Goal: Task Accomplishment & Management: Use online tool/utility

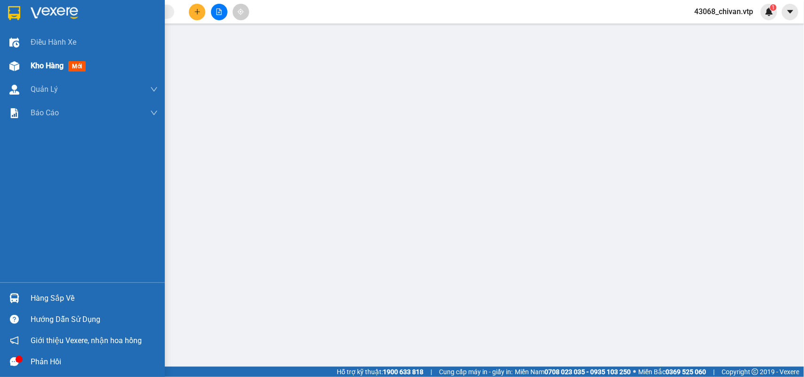
click at [24, 70] on div "Kho hàng mới" at bounding box center [82, 66] width 165 height 24
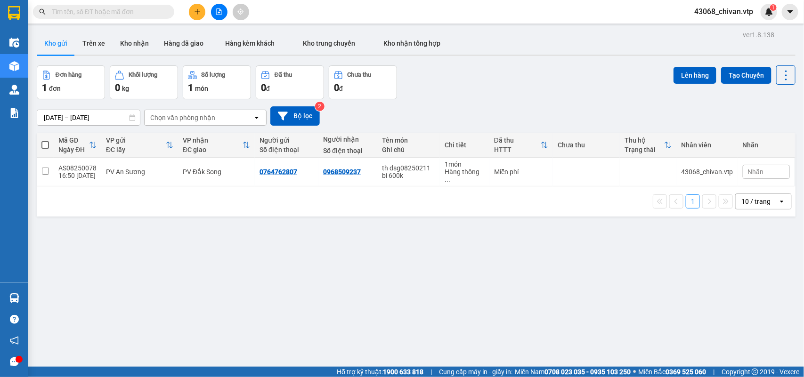
drag, startPoint x: 236, startPoint y: 230, endPoint x: 231, endPoint y: 226, distance: 6.4
click at [236, 228] on div "ver 1.8.138 Kho gửi Trên xe Kho nhận Hàng đã giao Hàng kèm khách Kho trung chuy…" at bounding box center [416, 216] width 766 height 377
click at [250, 236] on div "ver 1.8.138 Kho gửi Trên xe Kho nhận Hàng đã giao Hàng kèm khách Kho trung chuy…" at bounding box center [416, 216] width 766 height 377
click at [42, 170] on input "checkbox" at bounding box center [45, 171] width 7 height 7
checkbox input "true"
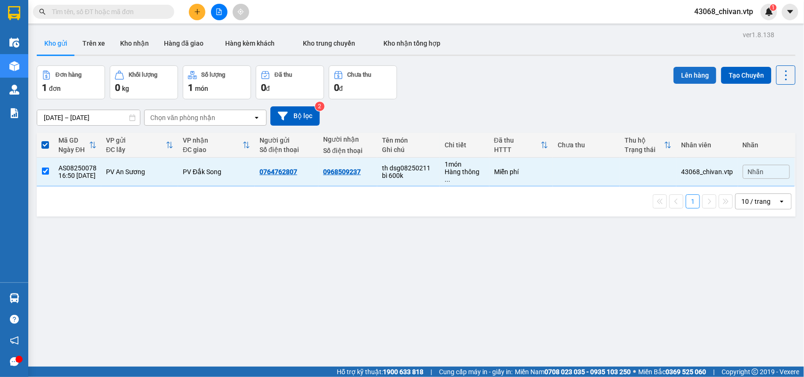
click at [674, 72] on button "Lên hàng" at bounding box center [695, 75] width 43 height 17
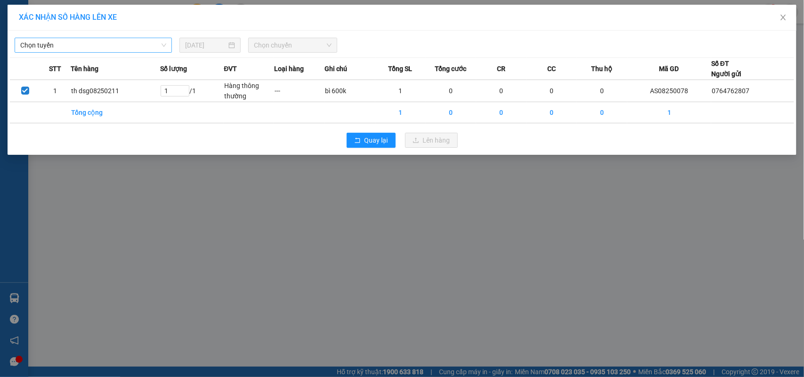
click at [144, 43] on span "Chọn tuyến" at bounding box center [93, 45] width 146 height 14
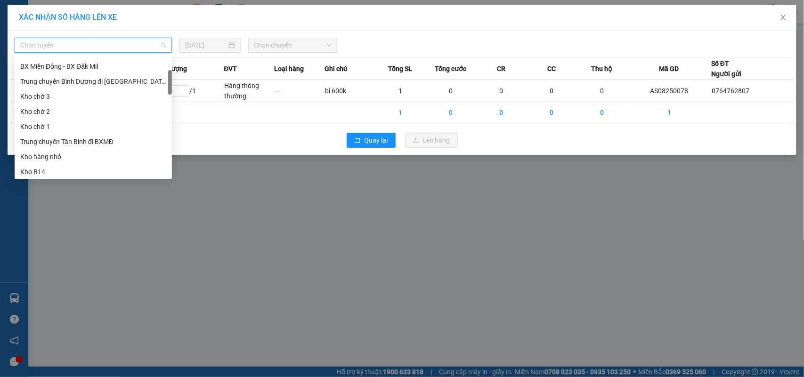
scroll to position [29, 0]
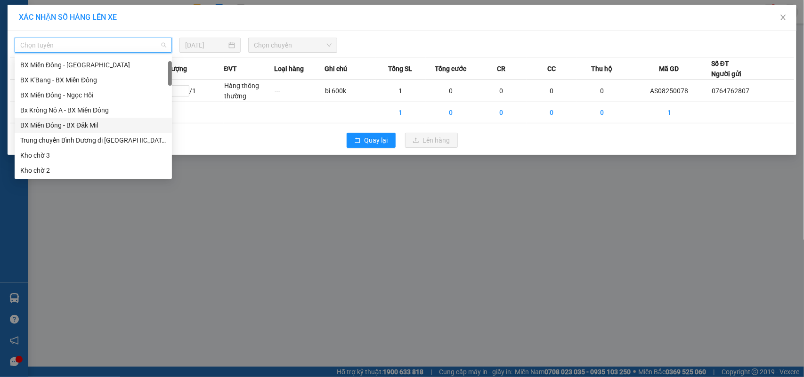
click at [111, 124] on div "BX Miền Đông - BX Đăk Mil" at bounding box center [93, 125] width 146 height 10
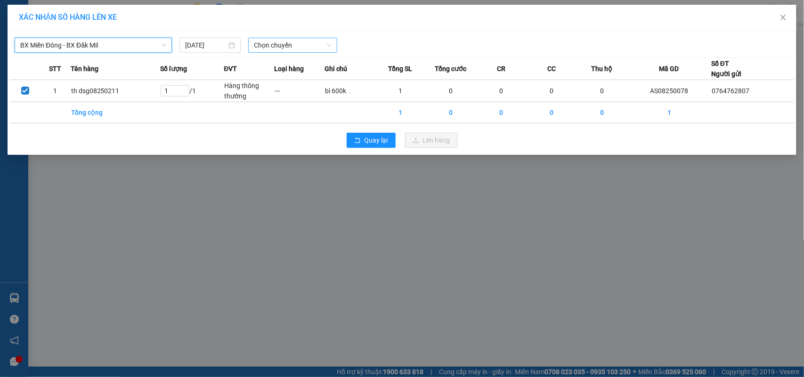
click at [280, 45] on span "Chọn chuyến" at bounding box center [292, 45] width 77 height 14
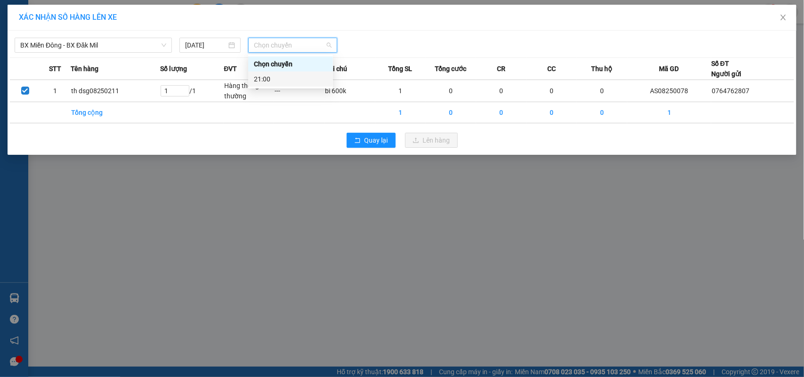
click at [297, 80] on div "21:00" at bounding box center [290, 79] width 73 height 10
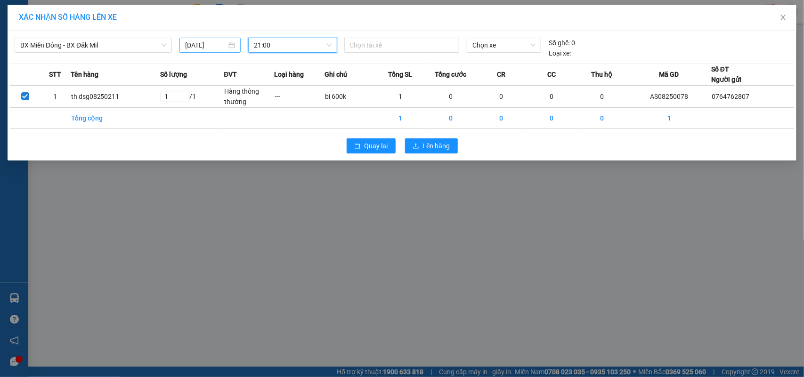
click at [220, 45] on input "15/08/2025" at bounding box center [205, 45] width 41 height 10
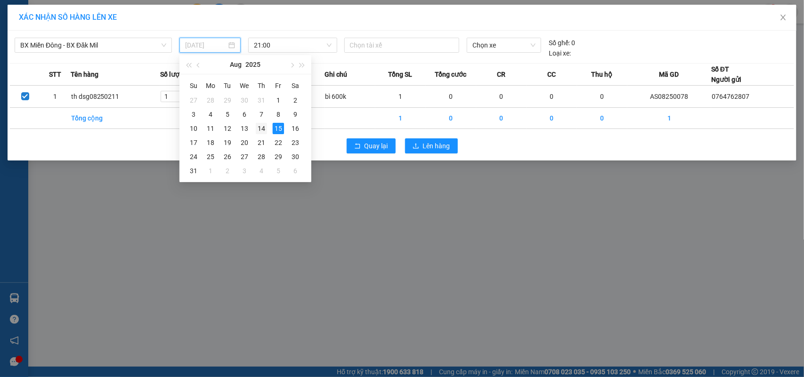
click at [265, 130] on div "14" at bounding box center [261, 128] width 11 height 11
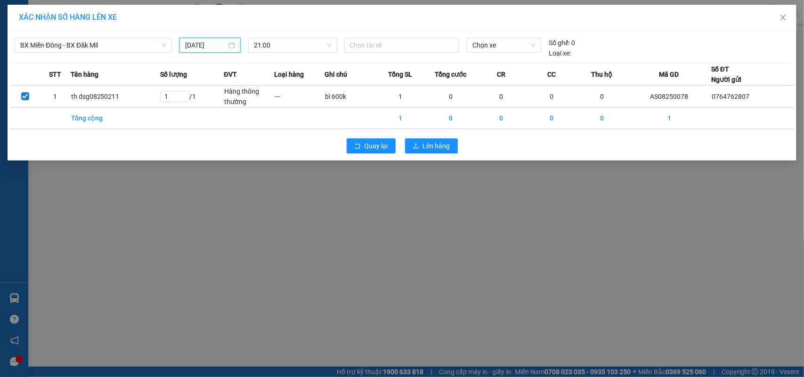
type input "14/08/2025"
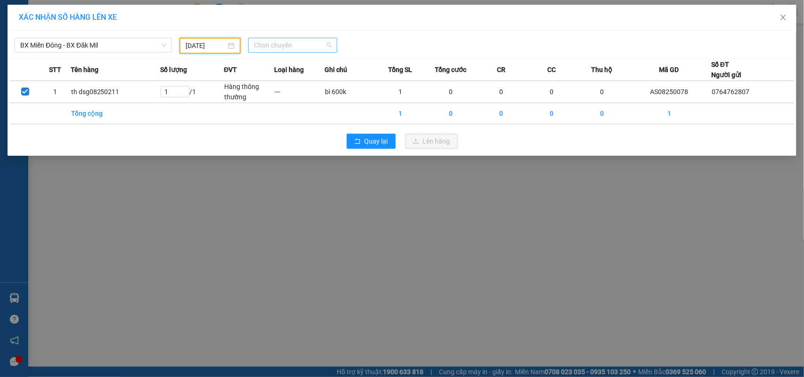
click at [315, 49] on span "Chọn chuyến" at bounding box center [292, 45] width 77 height 14
click at [301, 74] on div "21:00 - 51B-170.00" at bounding box center [290, 79] width 73 height 10
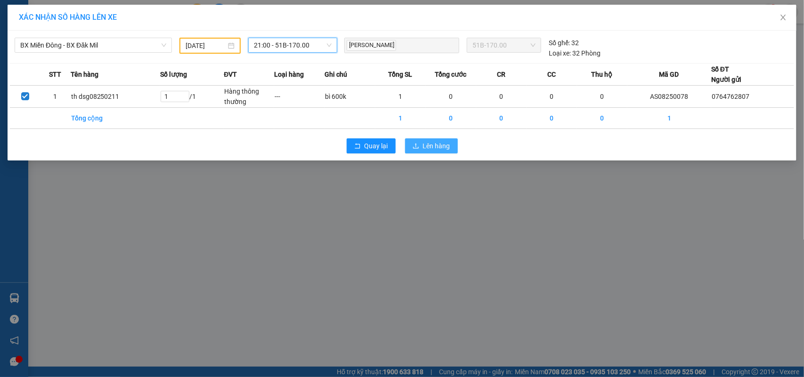
click at [433, 142] on span "Lên hàng" at bounding box center [436, 146] width 27 height 10
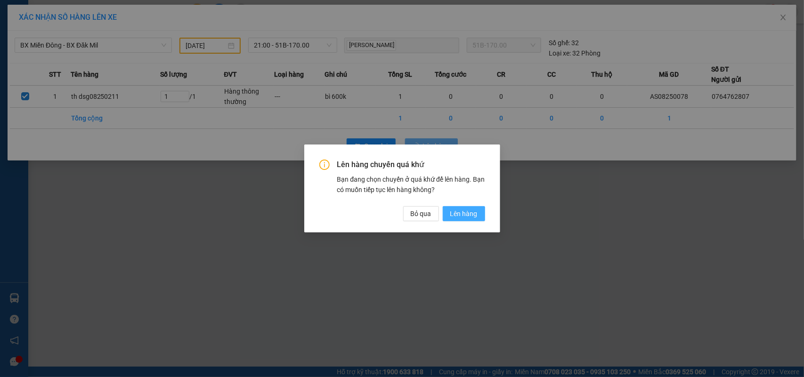
click at [459, 214] on span "Lên hàng" at bounding box center [463, 214] width 27 height 10
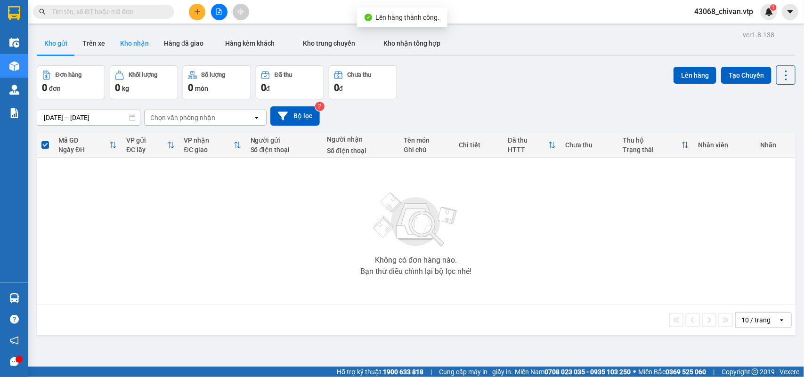
click at [145, 45] on button "Kho nhận" at bounding box center [135, 43] width 44 height 23
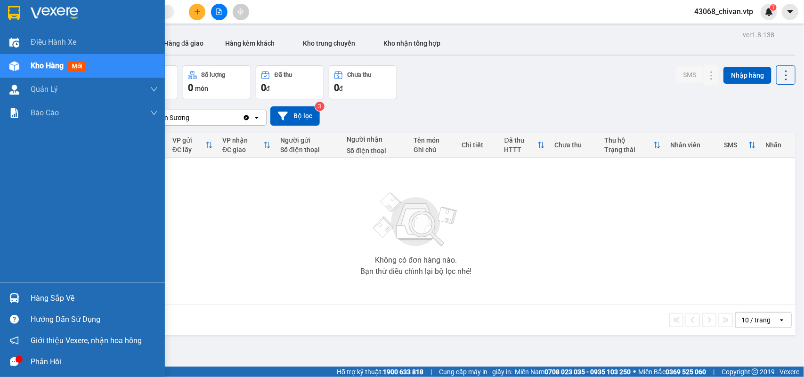
click at [86, 297] on div "Hàng sắp về" at bounding box center [94, 299] width 127 height 14
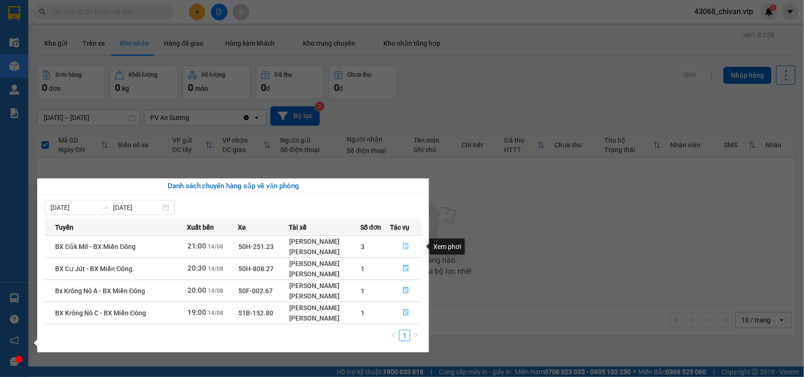
click at [408, 251] on button "button" at bounding box center [405, 246] width 31 height 15
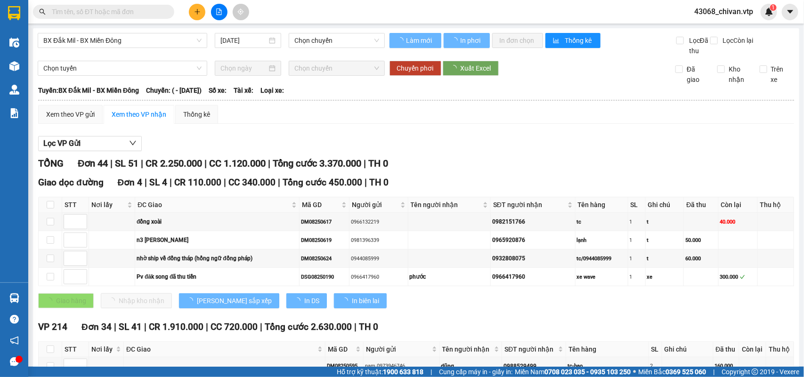
type input "14/08/2025"
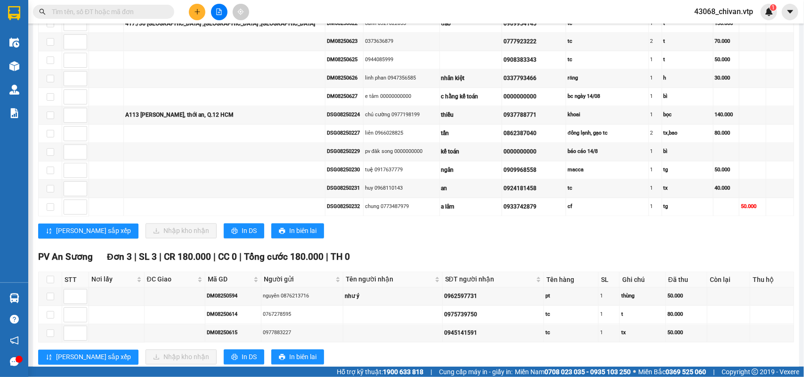
scroll to position [1014, 0]
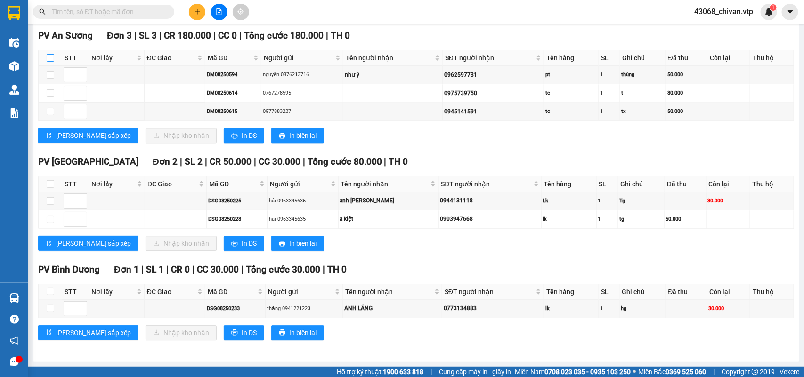
click at [49, 56] on input "checkbox" at bounding box center [51, 58] width 8 height 8
checkbox input "true"
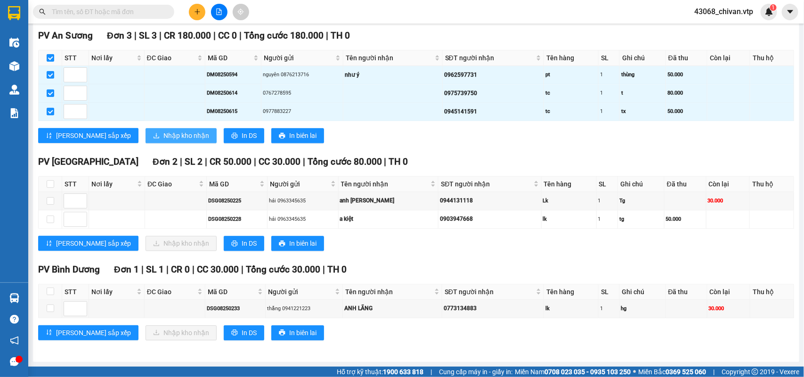
click at [163, 130] on span "Nhập kho nhận" at bounding box center [186, 135] width 46 height 10
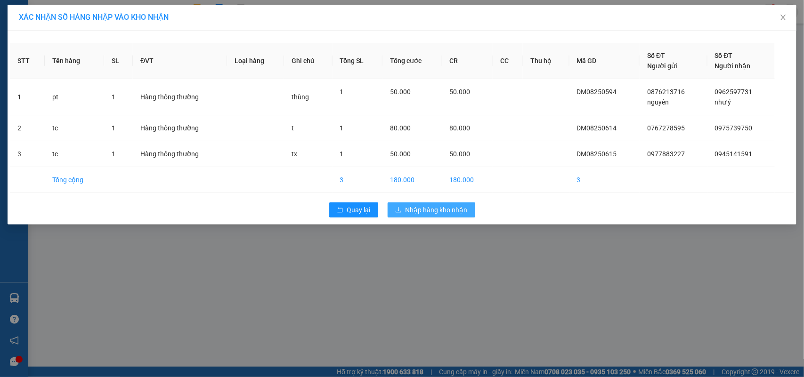
click at [457, 208] on span "Nhập hàng kho nhận" at bounding box center [437, 210] width 62 height 10
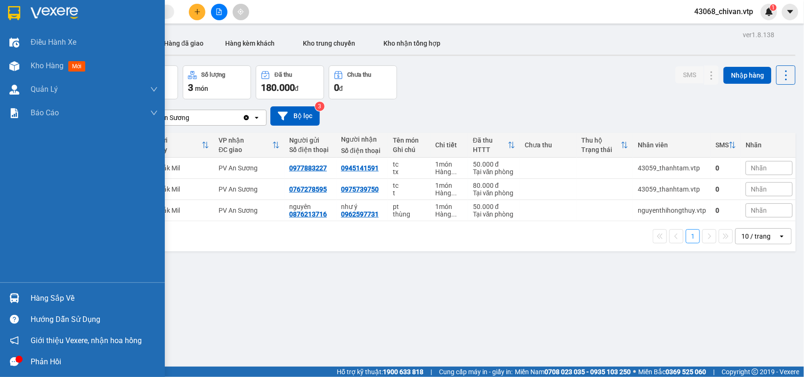
click at [59, 300] on div "Hàng sắp về" at bounding box center [94, 299] width 127 height 14
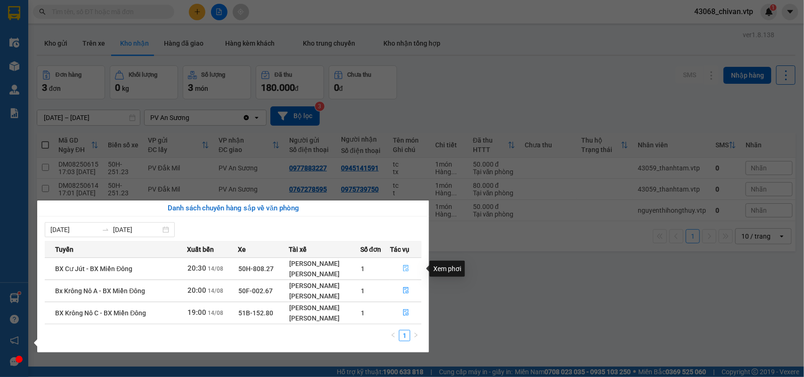
click at [408, 268] on icon "file-done" at bounding box center [406, 268] width 6 height 7
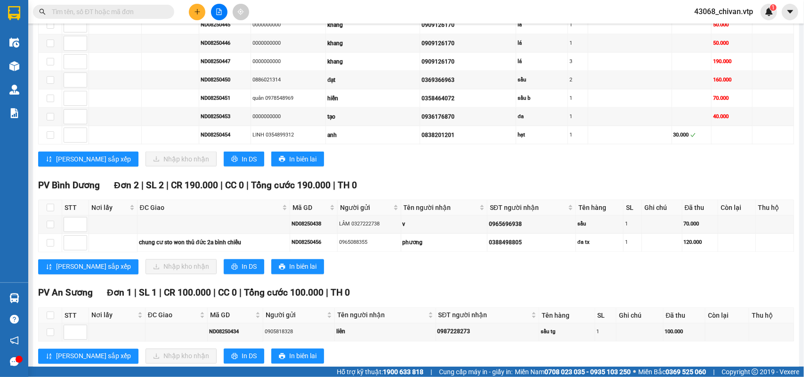
scroll to position [715, 0]
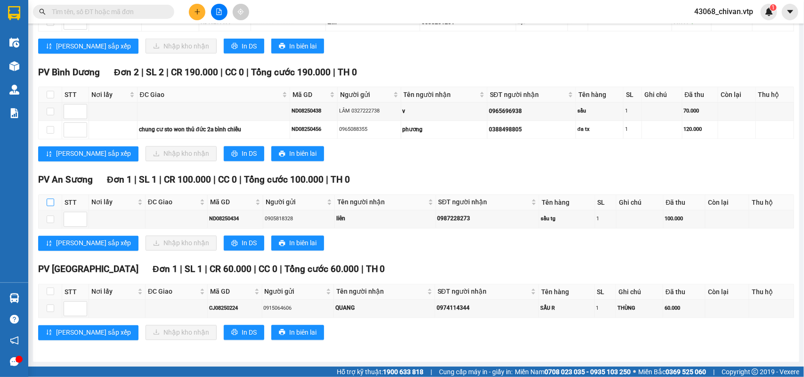
click at [52, 203] on input "checkbox" at bounding box center [51, 203] width 8 height 8
checkbox input "true"
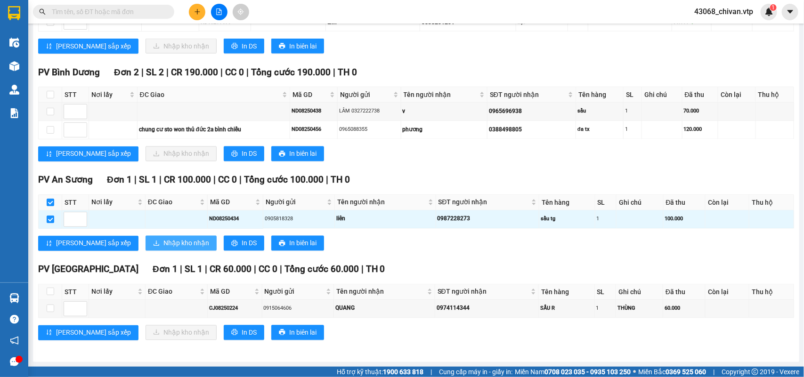
click at [163, 238] on span "Nhập kho nhận" at bounding box center [186, 243] width 46 height 10
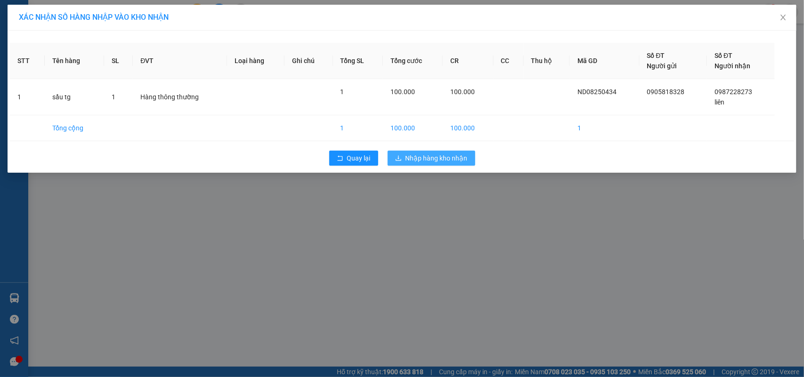
click at [448, 162] on span "Nhập hàng kho nhận" at bounding box center [437, 158] width 62 height 10
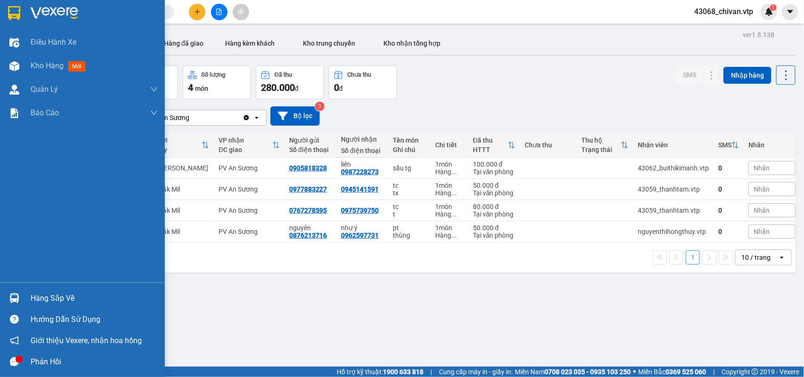
click at [44, 300] on div "Hàng sắp về" at bounding box center [94, 299] width 127 height 14
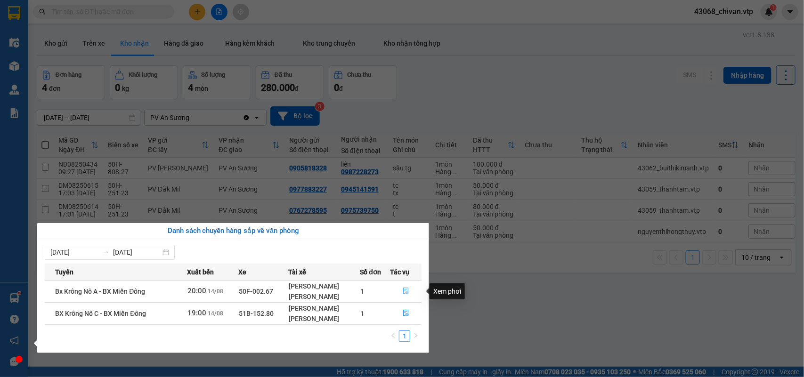
click at [410, 295] on button "button" at bounding box center [405, 291] width 31 height 15
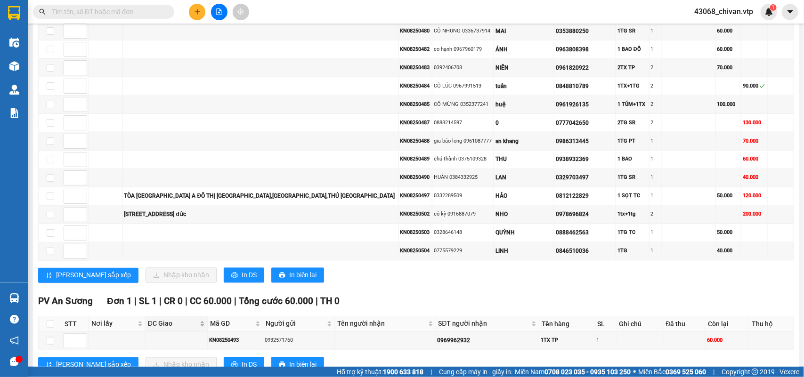
scroll to position [793, 0]
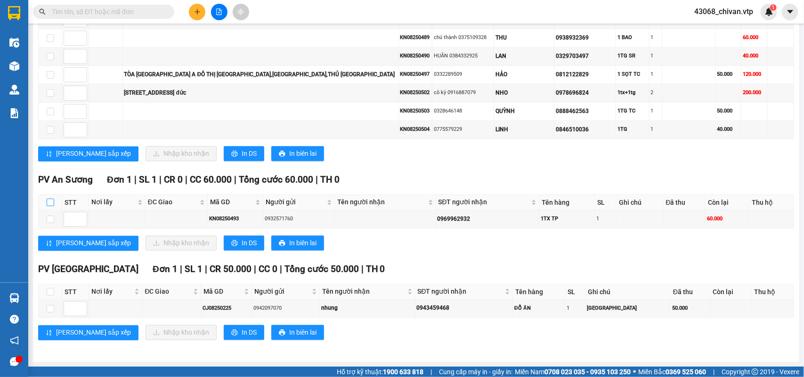
click at [48, 204] on input "checkbox" at bounding box center [51, 203] width 8 height 8
checkbox input "true"
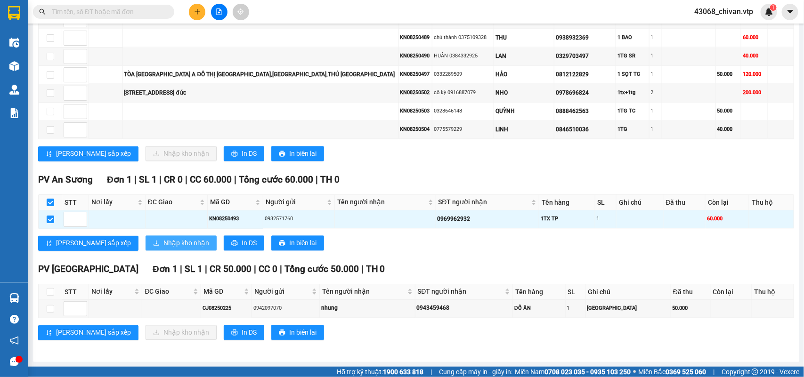
click at [163, 238] on span "Nhập kho nhận" at bounding box center [186, 243] width 46 height 10
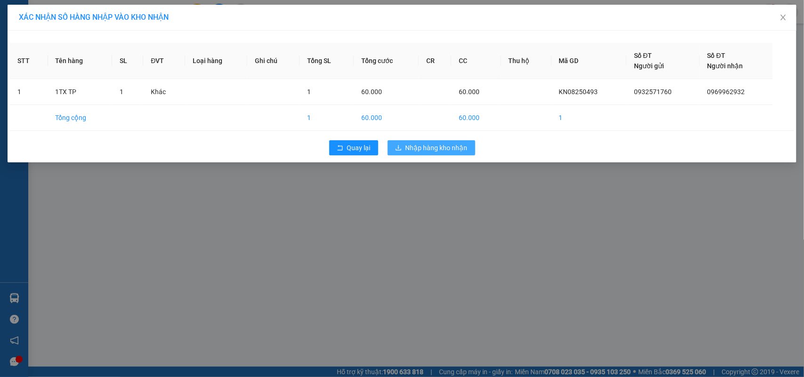
click at [434, 152] on span "Nhập hàng kho nhận" at bounding box center [437, 148] width 62 height 10
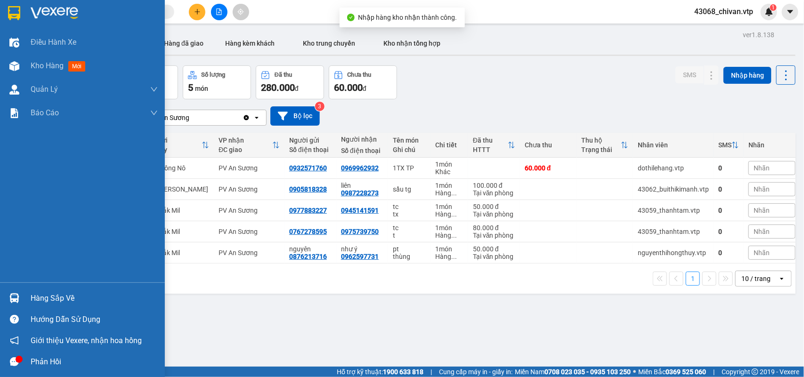
click at [32, 298] on div "Hàng sắp về" at bounding box center [94, 299] width 127 height 14
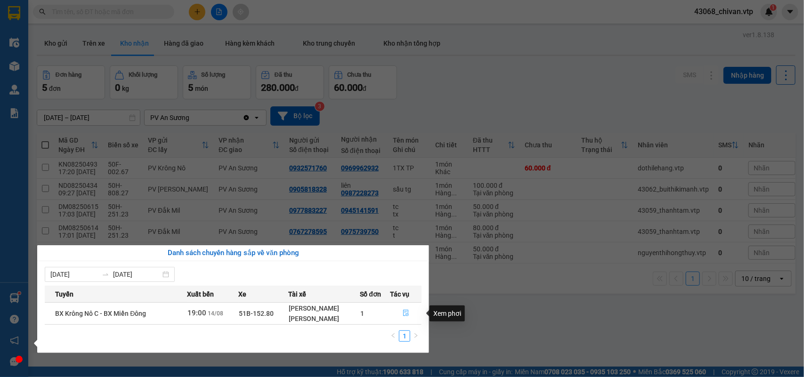
click at [411, 315] on button "button" at bounding box center [405, 313] width 31 height 15
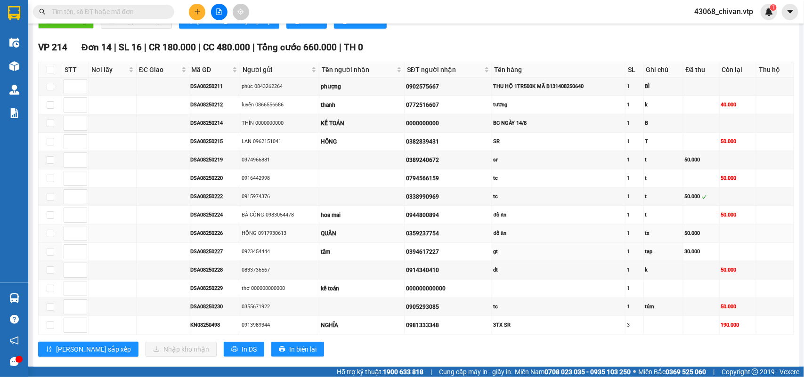
scroll to position [479, 0]
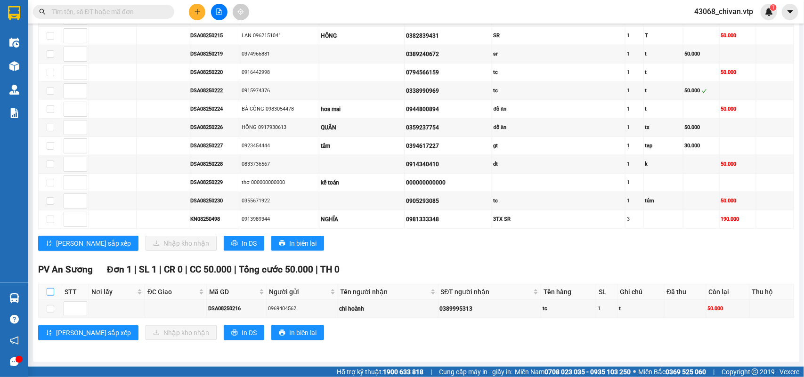
click at [49, 289] on input "checkbox" at bounding box center [51, 292] width 8 height 8
checkbox input "true"
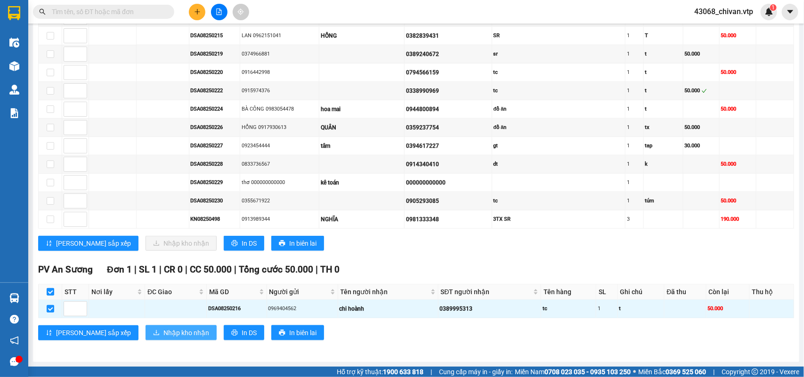
click at [163, 331] on span "Nhập kho nhận" at bounding box center [186, 333] width 46 height 10
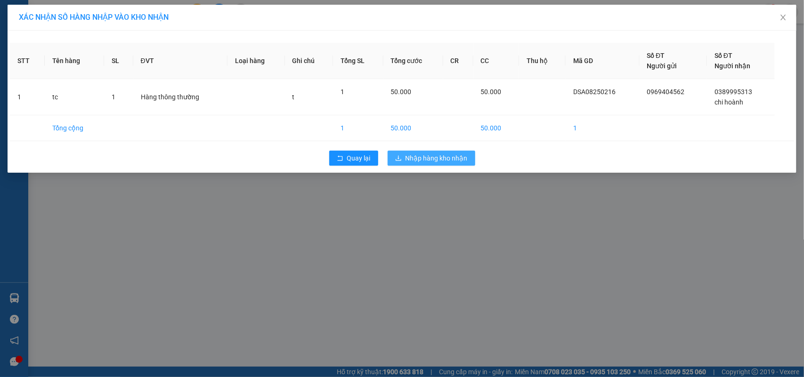
click at [456, 154] on span "Nhập hàng kho nhận" at bounding box center [437, 158] width 62 height 10
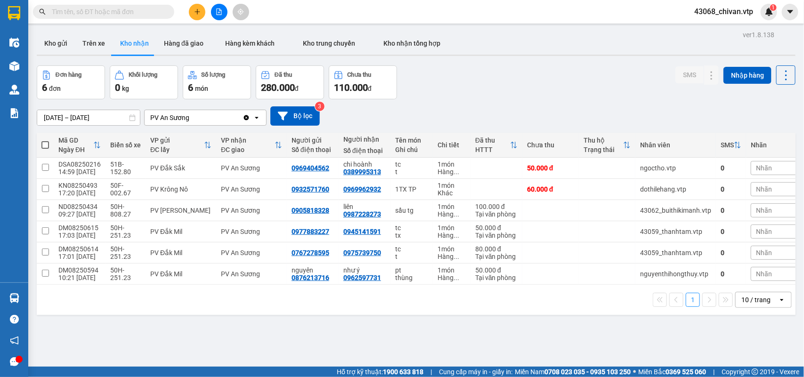
click at [126, 15] on input "text" at bounding box center [107, 12] width 111 height 10
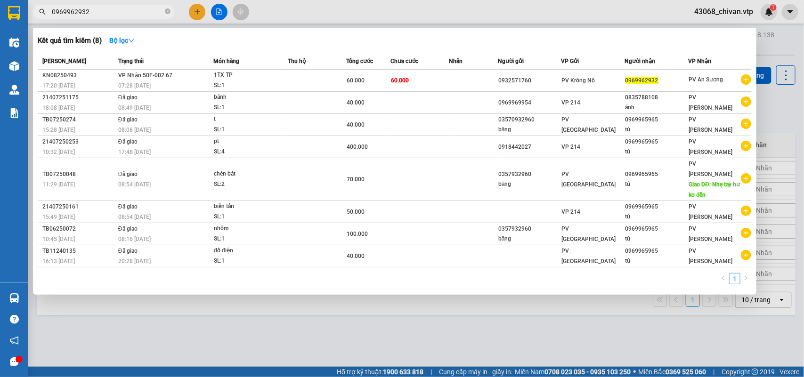
type input "0969962932"
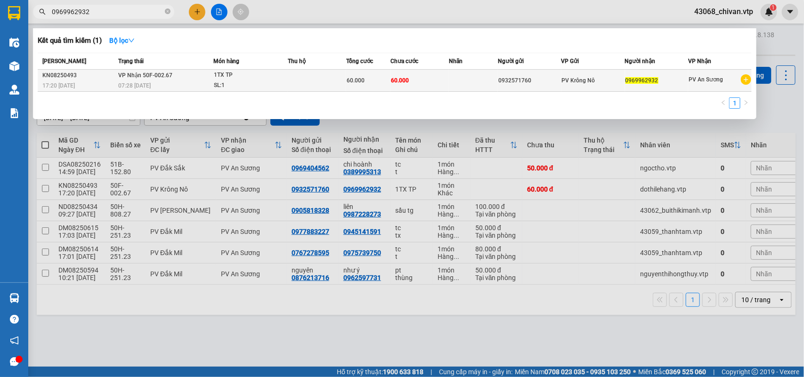
click at [387, 81] on div "60.000" at bounding box center [368, 80] width 43 height 10
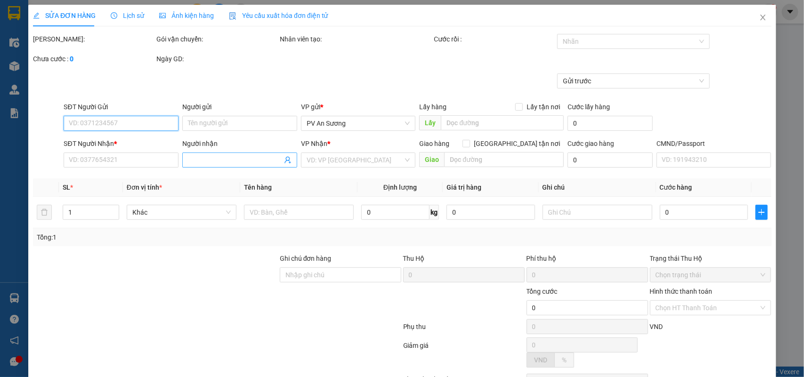
type input "0932571760"
type input "0969962932"
type input "BỎ Ở TRẠM CHO XE ĐI AN SƯƠNG"
type input "60.000"
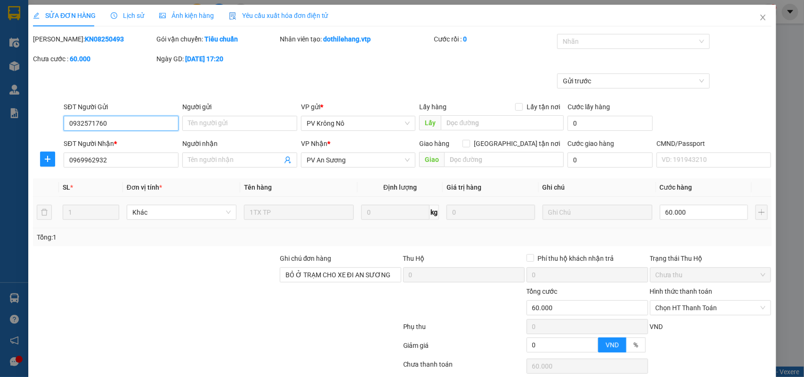
type input "3.000"
click at [721, 302] on span "Chọn HT Thanh Toán" at bounding box center [710, 308] width 110 height 14
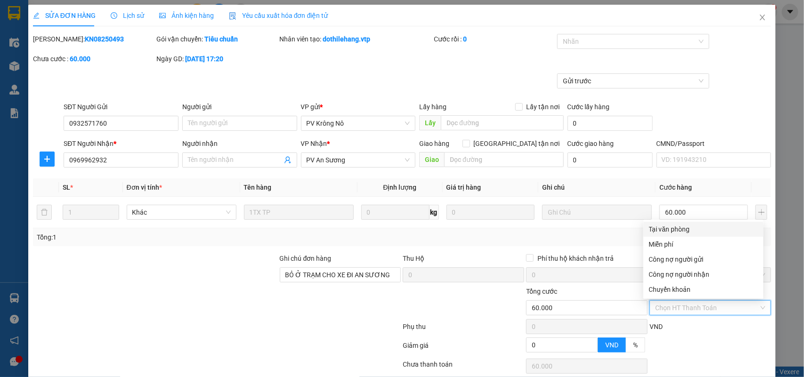
click at [695, 232] on div "Tại văn phòng" at bounding box center [703, 229] width 109 height 10
type input "0"
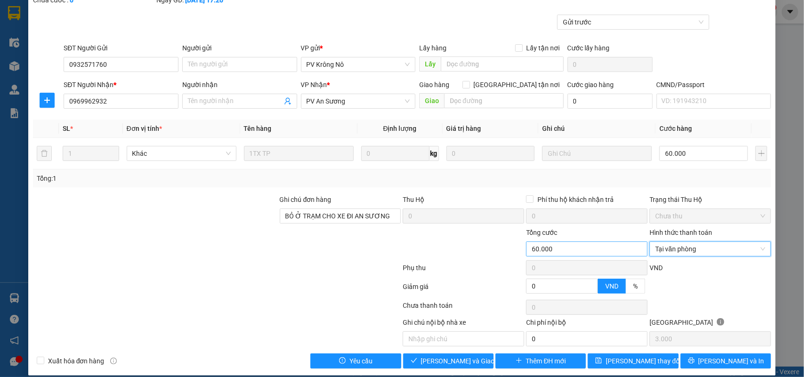
scroll to position [70, 0]
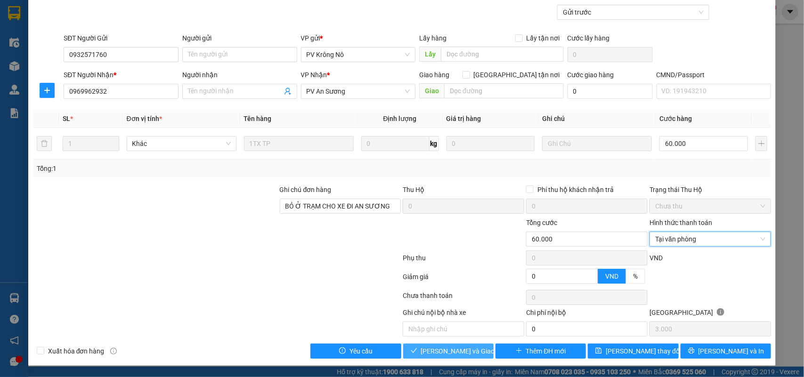
click at [480, 345] on button "Lưu và Giao hàng" at bounding box center [448, 351] width 90 height 15
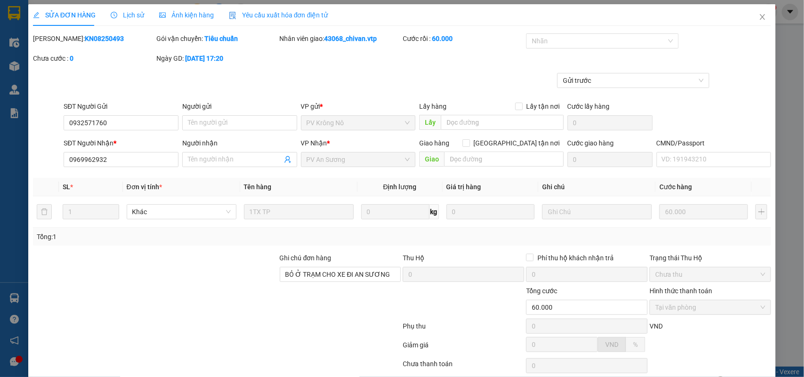
scroll to position [0, 0]
click at [759, 20] on icon "close" at bounding box center [763, 18] width 8 height 8
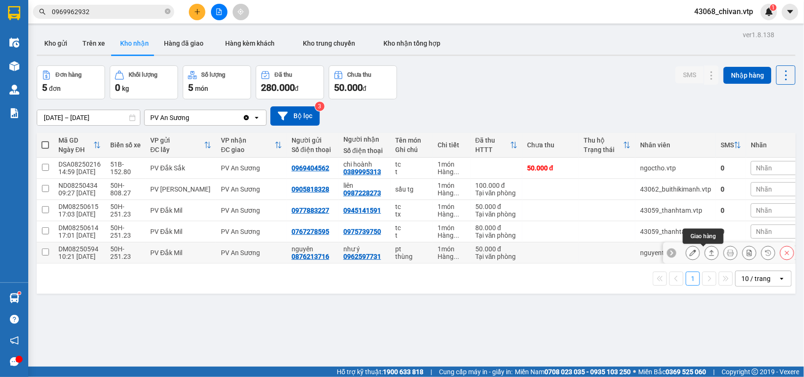
click at [708, 253] on icon at bounding box center [711, 253] width 7 height 7
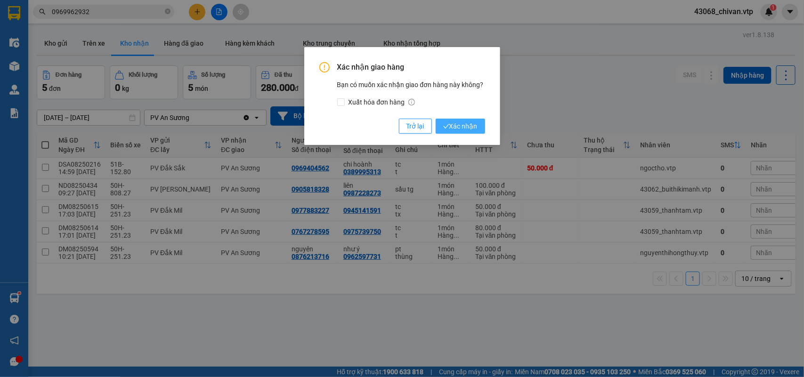
click at [481, 130] on button "Xác nhận" at bounding box center [460, 126] width 49 height 15
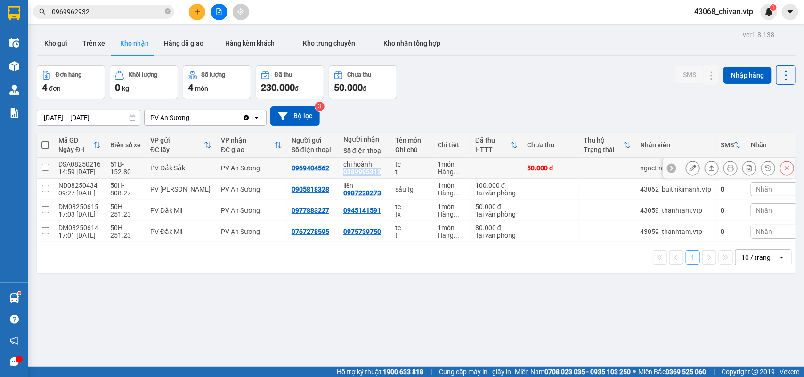
drag, startPoint x: 378, startPoint y: 172, endPoint x: 340, endPoint y: 172, distance: 38.2
click at [340, 172] on td "chi hoành 0389995313" at bounding box center [365, 168] width 52 height 21
checkbox input "true"
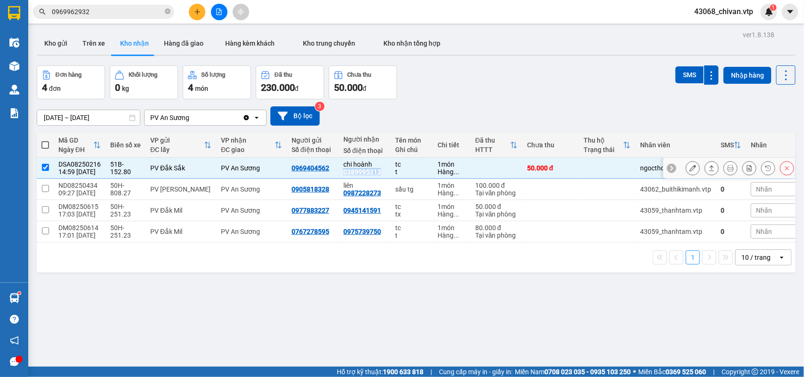
copy div "0389995313"
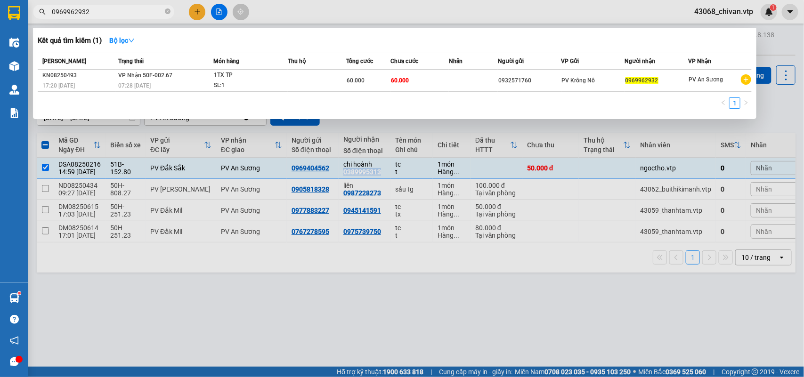
click at [126, 11] on input "0969962932" at bounding box center [107, 12] width 111 height 10
paste input "389995313"
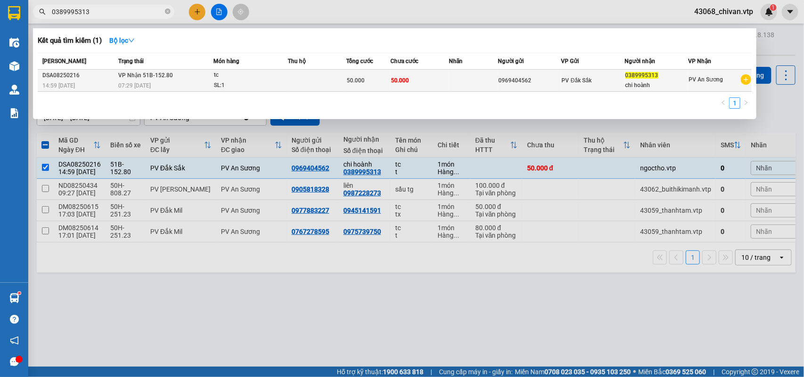
type input "0389995313"
click at [501, 81] on div "0969404562" at bounding box center [529, 81] width 63 height 10
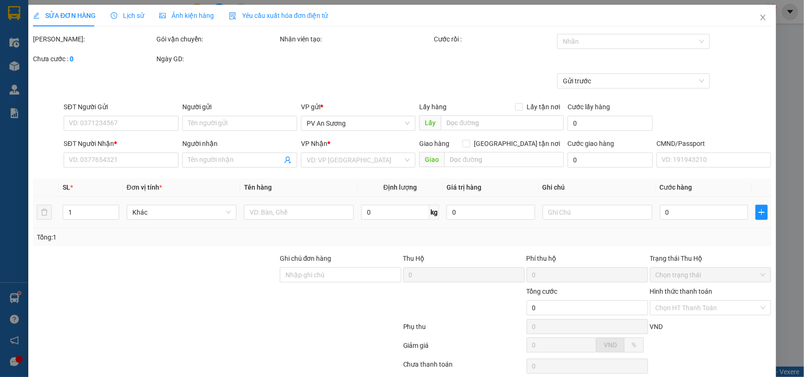
type input "2.500"
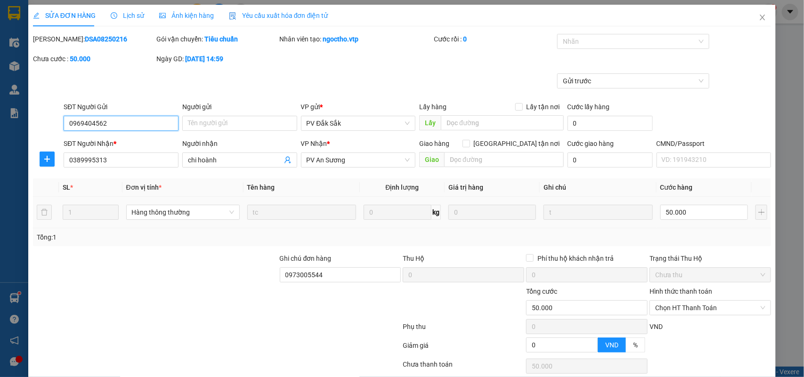
type input "0969404562"
type input "0389995313"
type input "chi hoành"
type input "0973005544"
type input "50.000"
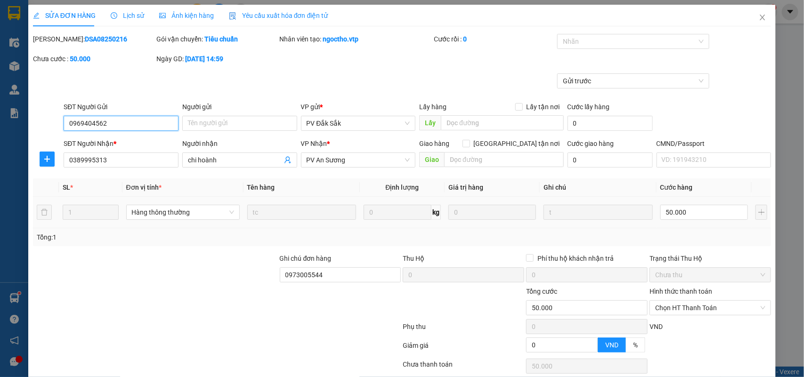
scroll to position [69, 0]
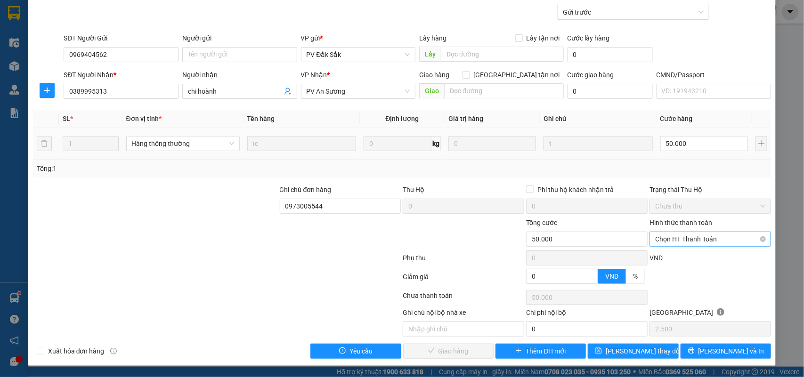
drag, startPoint x: 679, startPoint y: 228, endPoint x: 677, endPoint y: 241, distance: 13.8
click at [678, 228] on div "Hình thức thanh toán" at bounding box center [711, 225] width 122 height 14
click at [677, 242] on span "Chọn HT Thanh Toán" at bounding box center [710, 239] width 110 height 14
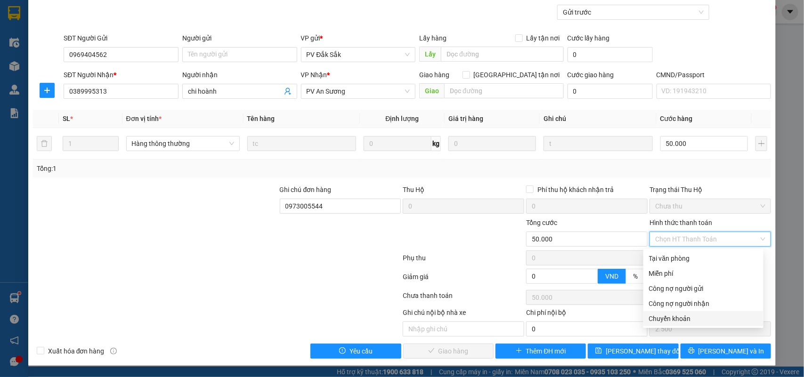
drag, startPoint x: 678, startPoint y: 316, endPoint x: 652, endPoint y: 218, distance: 101.3
click at [676, 315] on div "Chuyển khoản" at bounding box center [703, 319] width 109 height 10
type input "0"
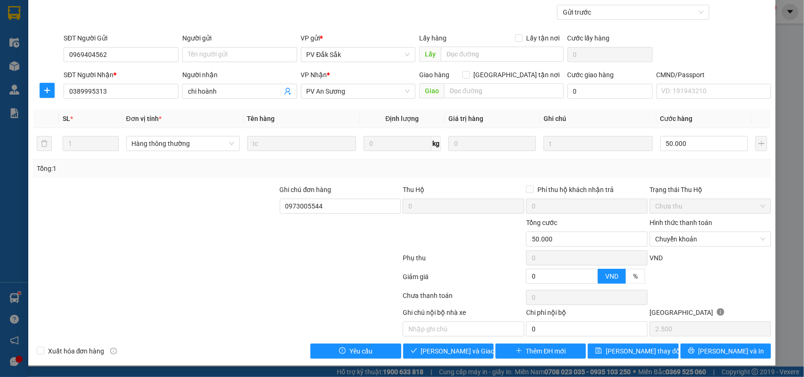
drag, startPoint x: 596, startPoint y: 27, endPoint x: 587, endPoint y: 1, distance: 27.0
click at [594, 16] on div "Gửi trước" at bounding box center [402, 19] width 740 height 28
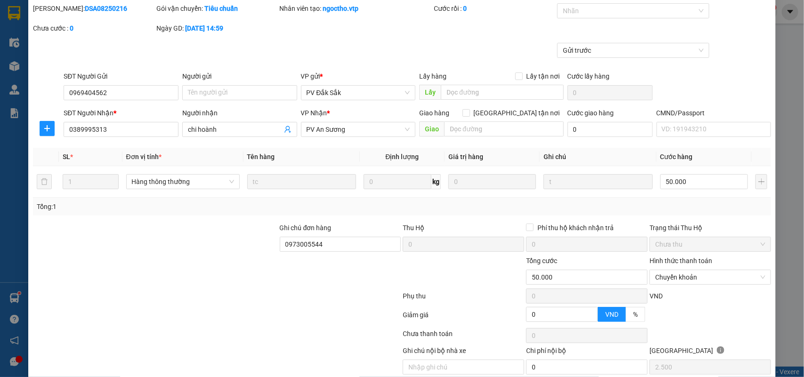
scroll to position [0, 0]
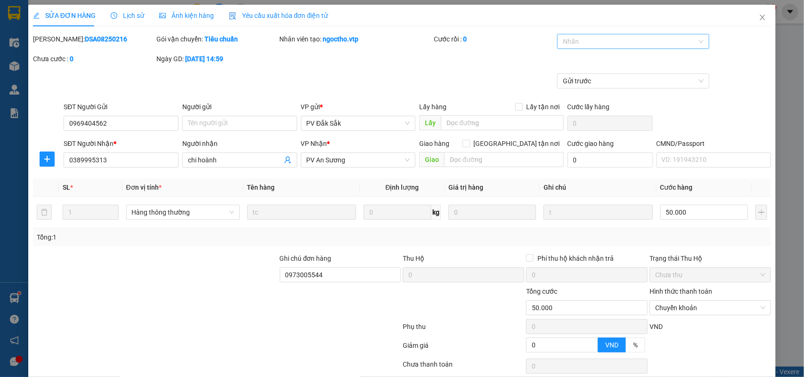
click at [610, 39] on div at bounding box center [629, 41] width 138 height 11
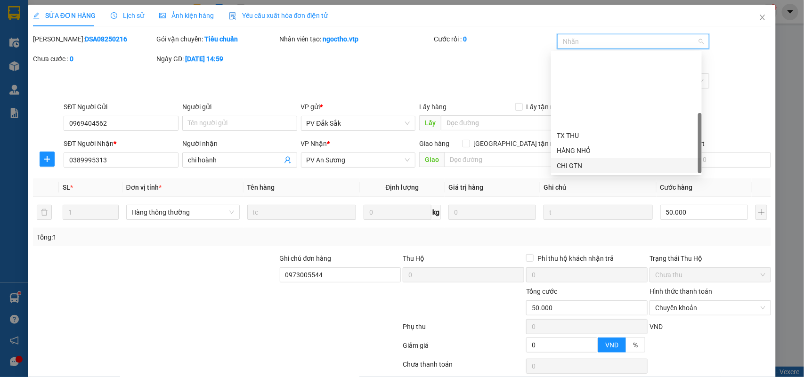
scroll to position [90, 0]
drag, startPoint x: 583, startPoint y: 163, endPoint x: 464, endPoint y: 214, distance: 129.9
click at [583, 163] on div "CK 6839" at bounding box center [626, 166] width 139 height 10
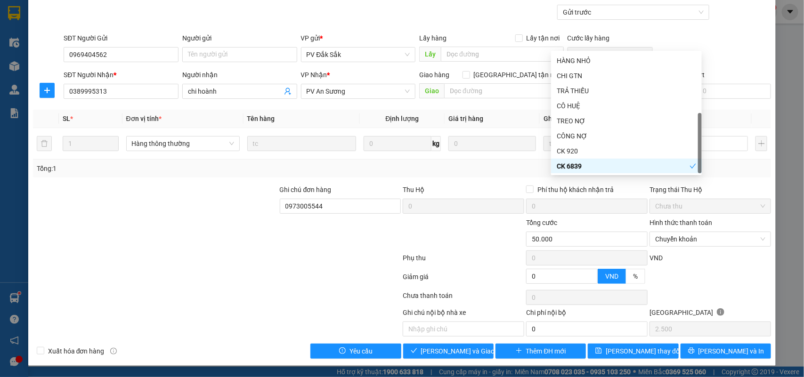
scroll to position [70, 0]
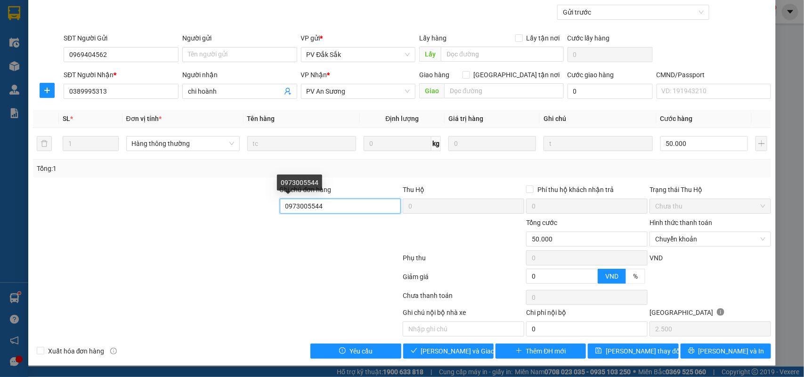
click at [362, 211] on input "0973005544" at bounding box center [341, 206] width 122 height 15
type input "0973005544- 6839 50k ngày 15/8 lúc 8:04"
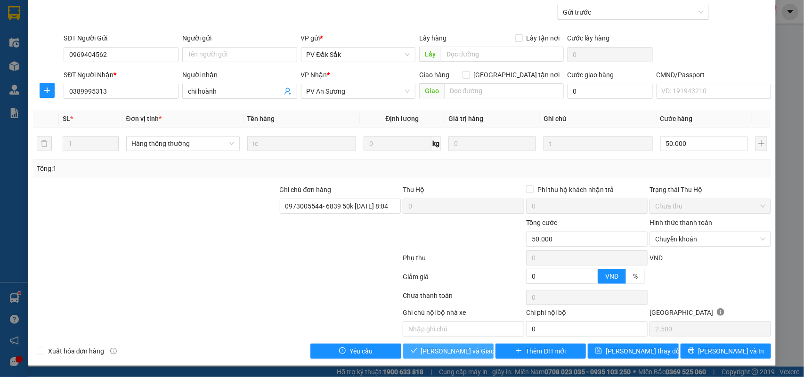
click at [462, 358] on button "Lưu và Giao hàng" at bounding box center [448, 351] width 90 height 15
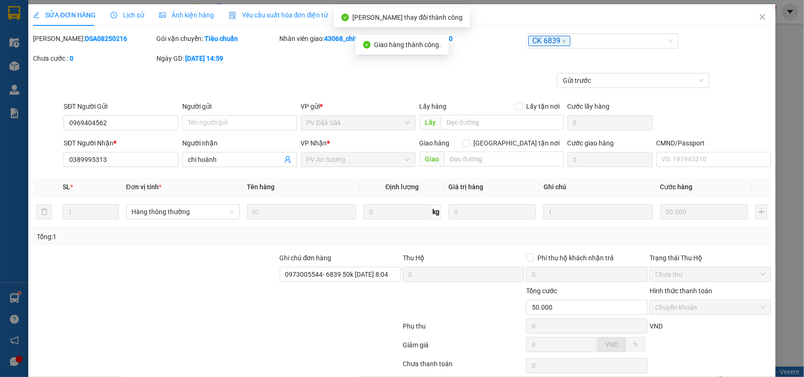
scroll to position [0, 0]
click at [749, 18] on span "Close" at bounding box center [762, 18] width 26 height 26
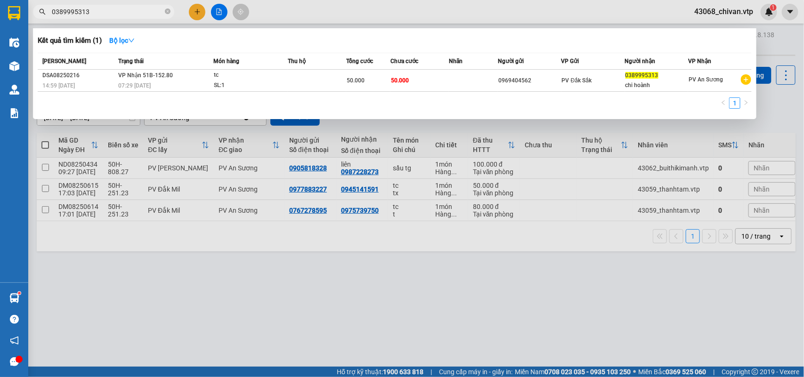
click at [130, 15] on input "0389995313" at bounding box center [107, 12] width 111 height 10
click at [392, 215] on div at bounding box center [402, 188] width 804 height 377
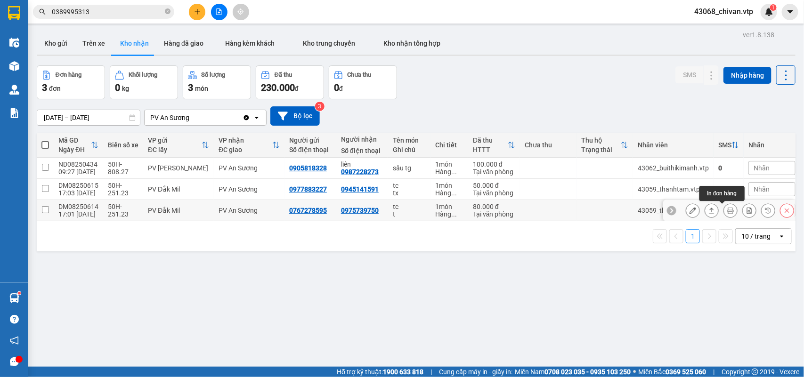
click at [709, 210] on icon at bounding box center [711, 211] width 5 height 6
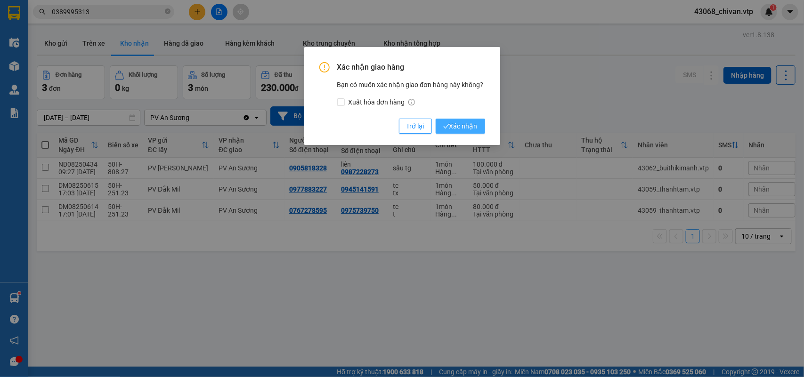
click at [470, 122] on span "Xác nhận" at bounding box center [460, 126] width 34 height 10
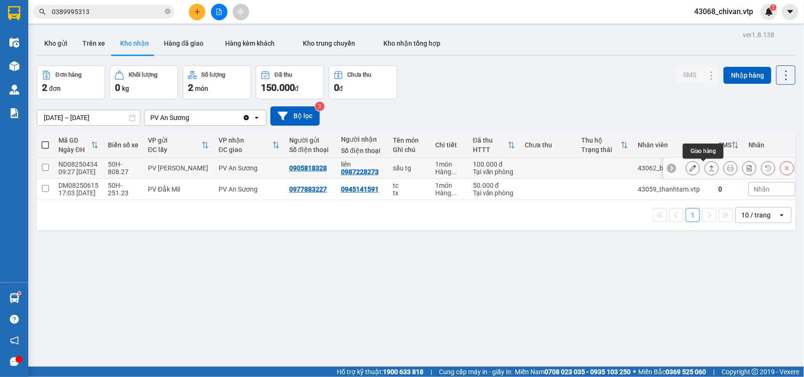
click at [705, 165] on button at bounding box center [711, 168] width 13 height 16
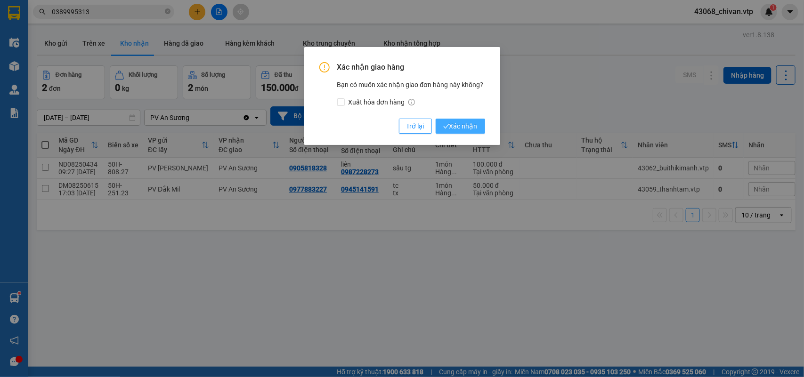
click at [476, 128] on span "Xác nhận" at bounding box center [460, 126] width 34 height 10
